Goal: Information Seeking & Learning: Learn about a topic

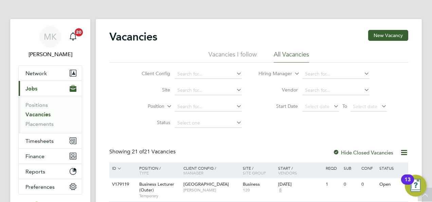
scroll to position [541, 0]
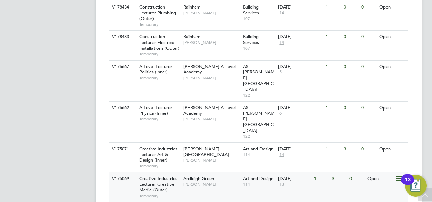
click at [157, 175] on span "Creative Industries Lecturer Creative Media (Outer)" at bounding box center [158, 183] width 38 height 17
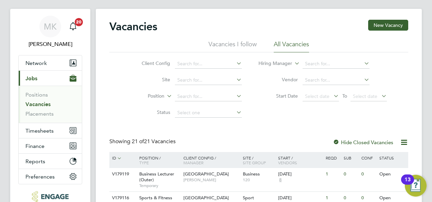
scroll to position [0, 0]
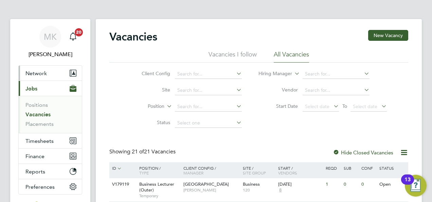
click at [35, 71] on span "Network" at bounding box center [35, 73] width 21 height 6
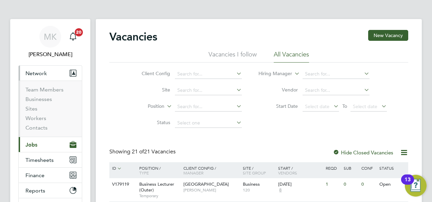
click at [37, 74] on span "Network" at bounding box center [35, 73] width 21 height 6
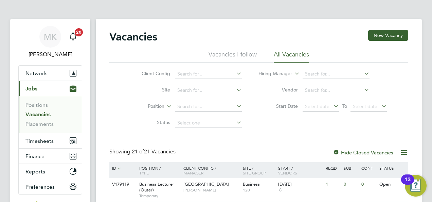
click at [31, 89] on span "Jobs" at bounding box center [31, 88] width 12 height 6
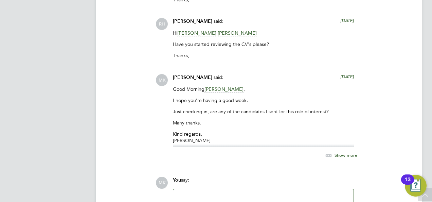
scroll to position [1715, 0]
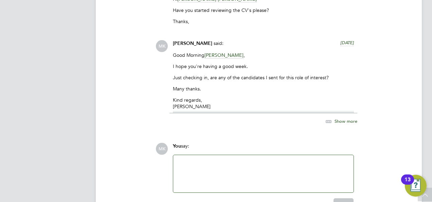
click at [338, 118] on span "Show more" at bounding box center [346, 121] width 23 height 6
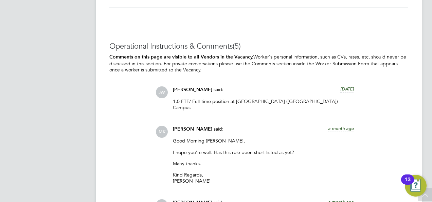
scroll to position [1410, 0]
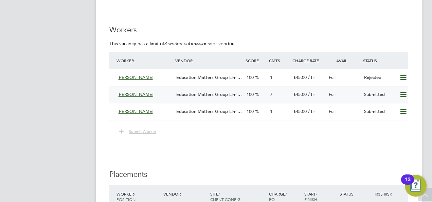
click at [226, 93] on span "Education Matters Group Limi…" at bounding box center [209, 94] width 66 height 6
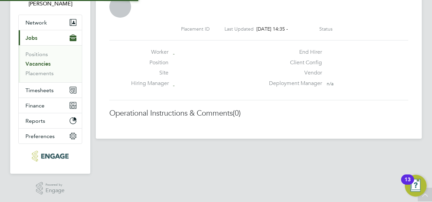
scroll to position [3, 3]
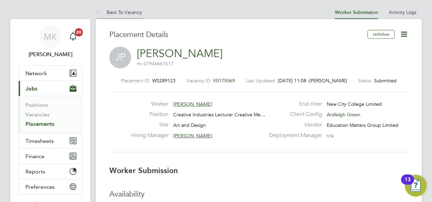
click at [123, 10] on link "Back To Vacancy" at bounding box center [119, 12] width 46 height 6
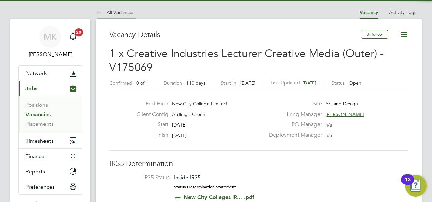
click at [127, 12] on link "All Vacancies" at bounding box center [115, 12] width 39 height 6
